Goal: Task Accomplishment & Management: Use online tool/utility

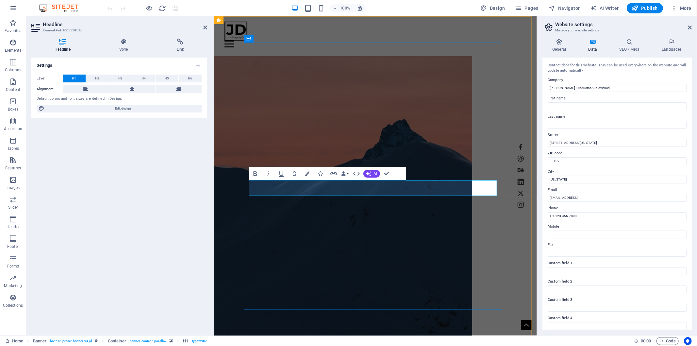
copy span "|"
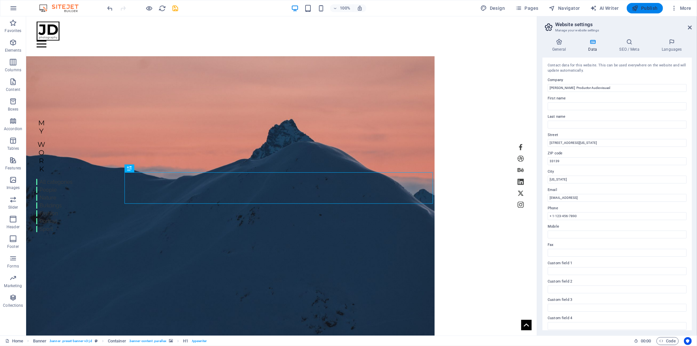
click at [654, 11] on button "Publish" at bounding box center [644, 8] width 36 height 10
